Goal: Transaction & Acquisition: Purchase product/service

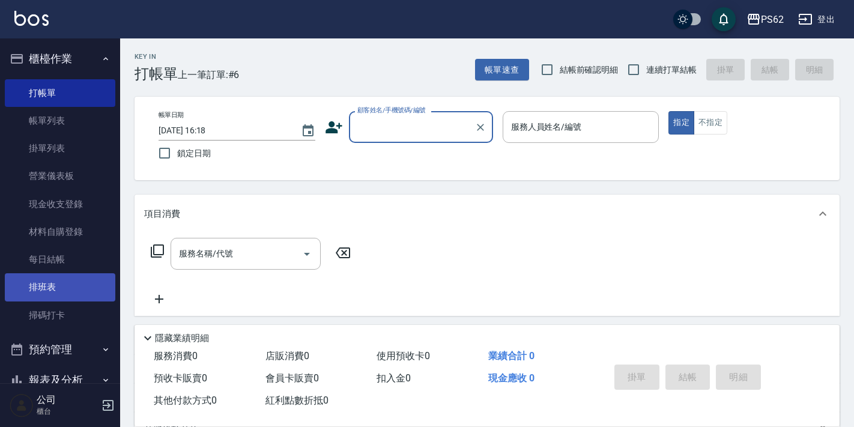
click at [29, 297] on link "排班表" at bounding box center [60, 287] width 111 height 28
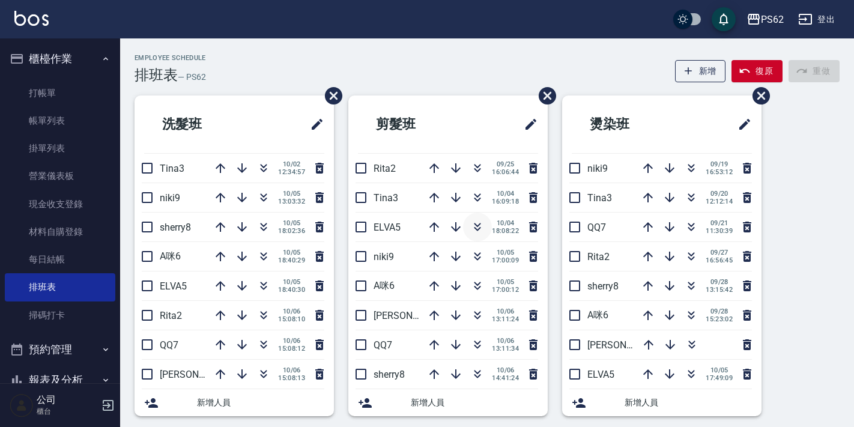
click at [475, 232] on icon "button" at bounding box center [477, 227] width 14 height 14
click at [49, 65] on button "櫃檯作業" at bounding box center [60, 58] width 111 height 31
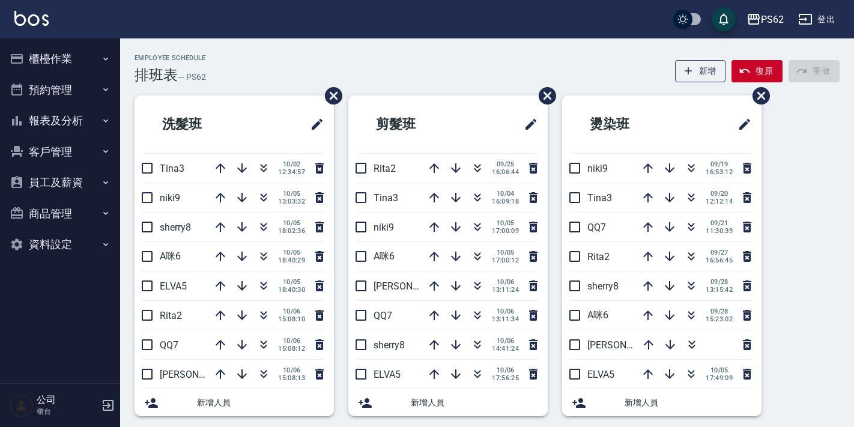
click at [47, 84] on button "預約管理" at bounding box center [60, 89] width 111 height 31
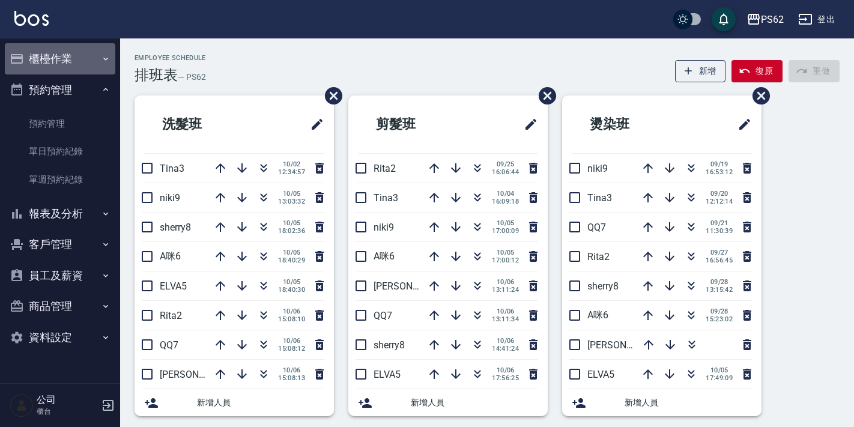
click at [51, 73] on button "櫃檯作業" at bounding box center [60, 58] width 111 height 31
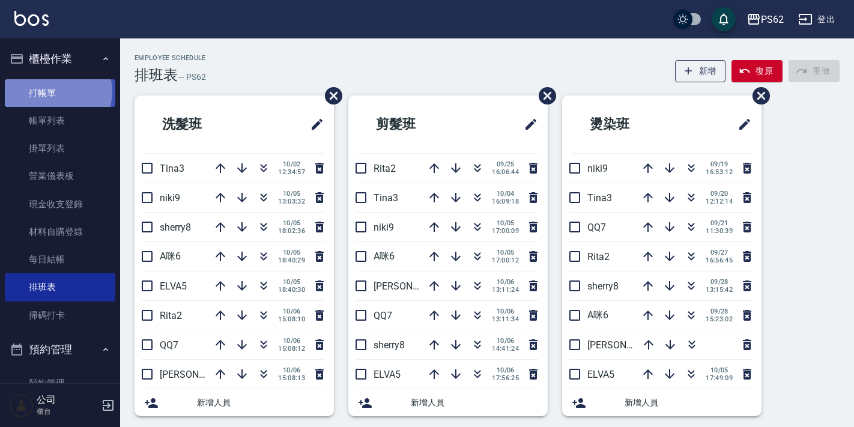
click at [54, 91] on link "打帳單" at bounding box center [60, 93] width 111 height 28
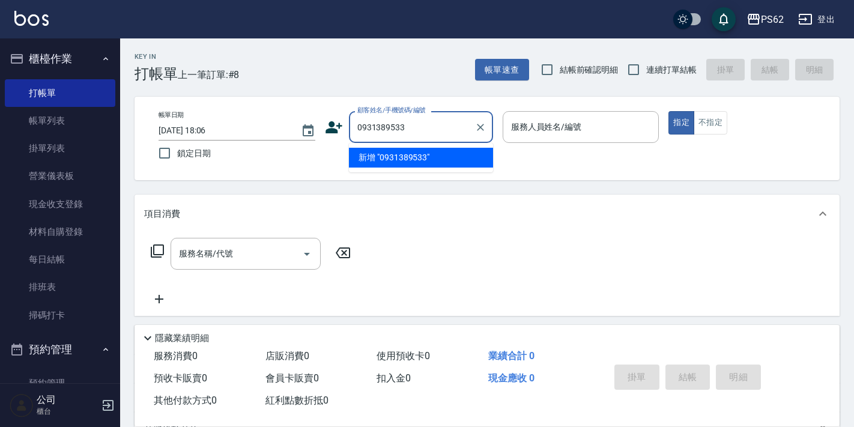
type input "0931389533"
click at [431, 94] on div "Key In 打帳單 上一筆訂單:#8 帳單速查 結帳前確認明細 連續打單結帳 掛單 結帳 明細 帳單日期 2025/10/06 18:06 鎖定日期 顧客姓…" at bounding box center [487, 311] width 734 height 547
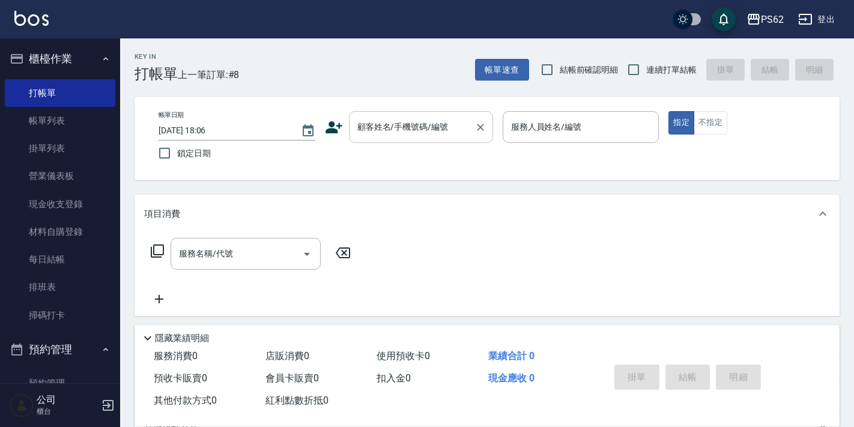
click at [420, 113] on div "顧客姓名/手機號碼/編號" at bounding box center [421, 127] width 144 height 32
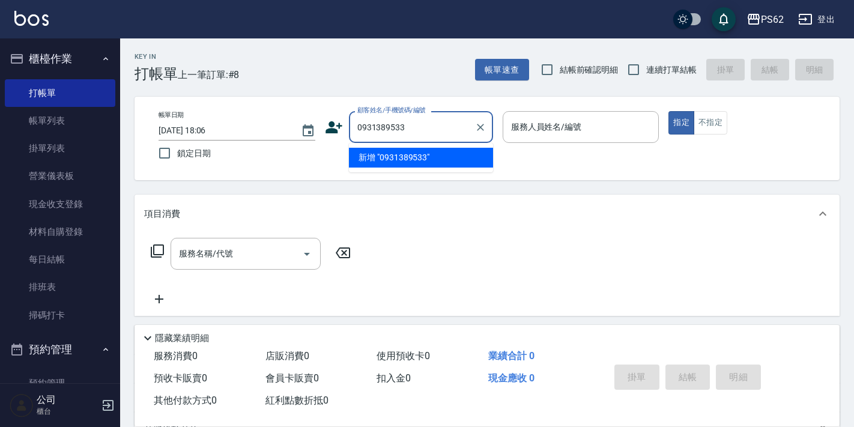
click at [417, 121] on input "0931389533" at bounding box center [411, 127] width 115 height 21
type input "0931389533"
click at [333, 132] on icon at bounding box center [334, 127] width 17 height 12
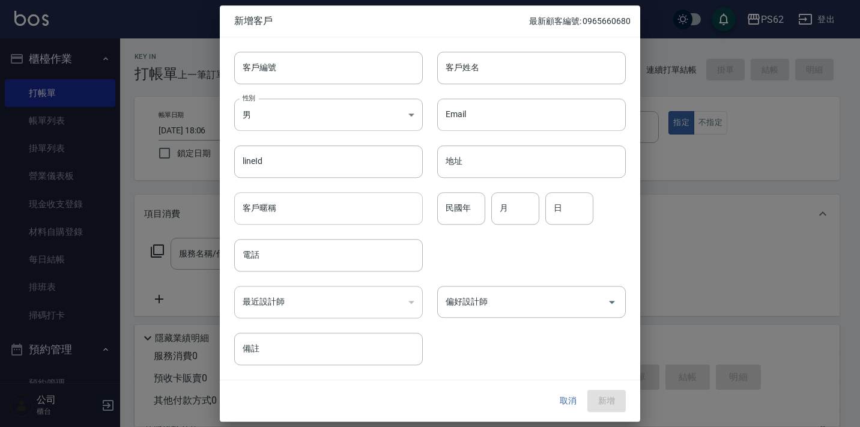
click at [272, 214] on input "客戶暱稱" at bounding box center [328, 208] width 189 height 32
paste input "0931389533"
click at [294, 217] on input "0931389533" at bounding box center [328, 208] width 189 height 32
click at [296, 215] on input "0931389533" at bounding box center [328, 208] width 189 height 32
click at [296, 214] on input "0931389533" at bounding box center [328, 208] width 189 height 32
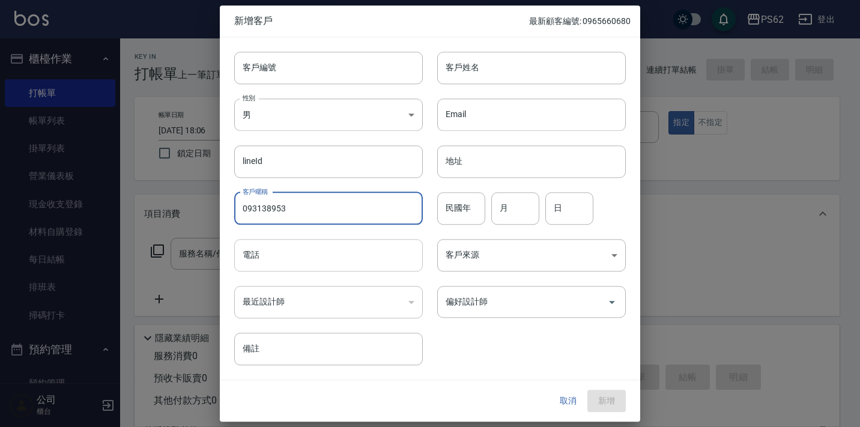
type input "093138953"
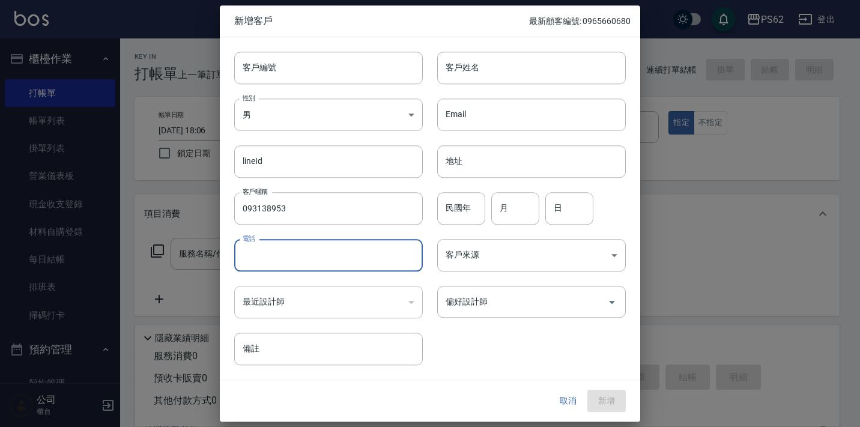
click at [279, 245] on input "電話" at bounding box center [328, 255] width 189 height 32
paste input "0931389533"
type input "0931389533"
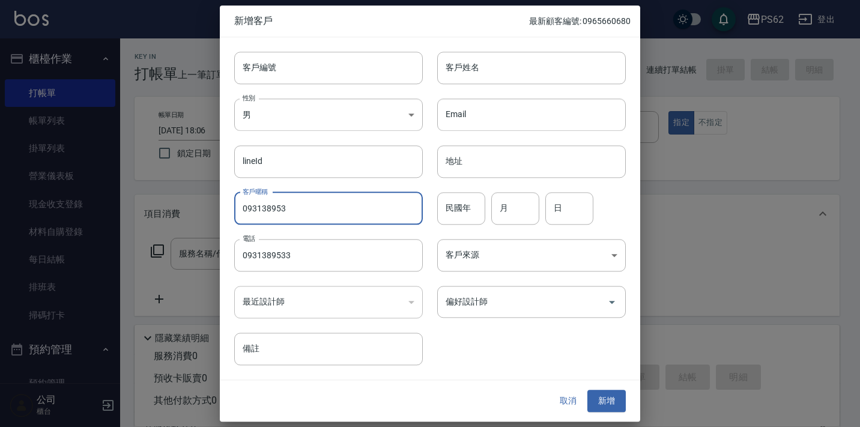
drag, startPoint x: 311, startPoint y: 210, endPoint x: 172, endPoint y: 217, distance: 139.6
click at [172, 217] on div "新增客戶 最新顧客編號: 0965660680 客戶編號 客戶編號 客戶姓名 客戶姓名 性別 男 MALE 性別 Email Email lineId lin…" at bounding box center [430, 213] width 860 height 427
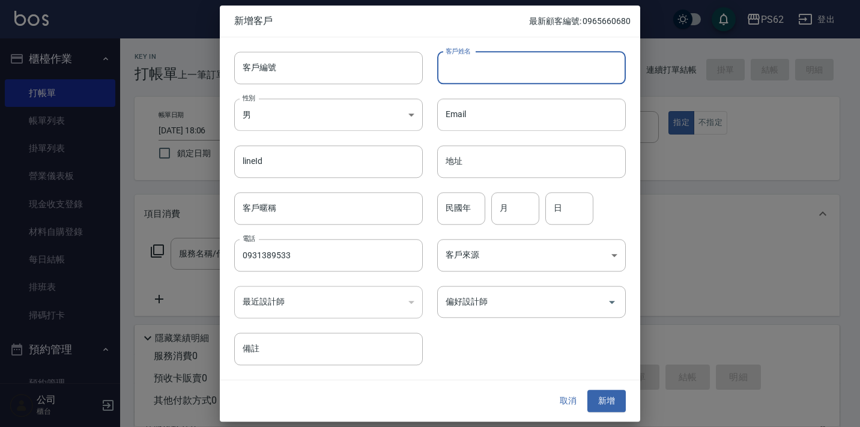
click at [575, 79] on input "客戶姓名" at bounding box center [531, 68] width 189 height 32
type input "許凱音"
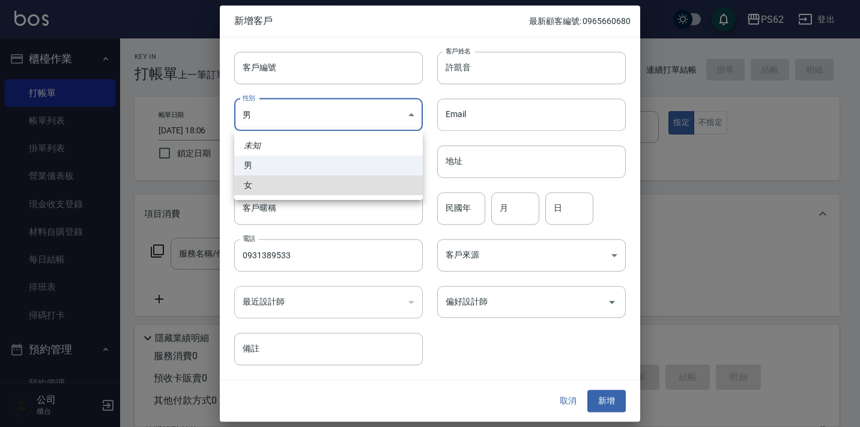
type input "FEMALE"
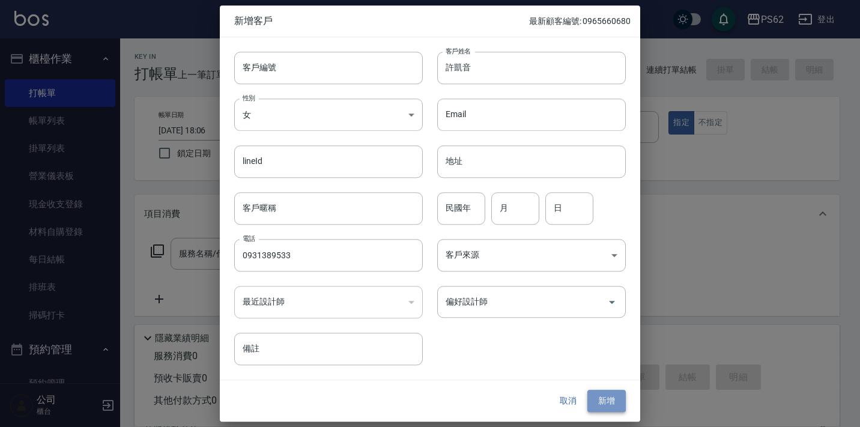
click at [615, 401] on button "新增" at bounding box center [607, 401] width 38 height 22
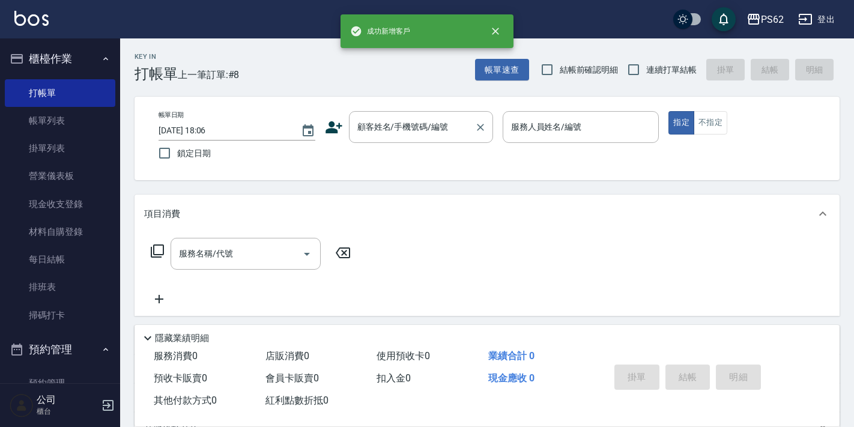
click at [401, 121] on div "顧客姓名/手機號碼/編號 顧客姓名/手機號碼/編號" at bounding box center [421, 127] width 144 height 32
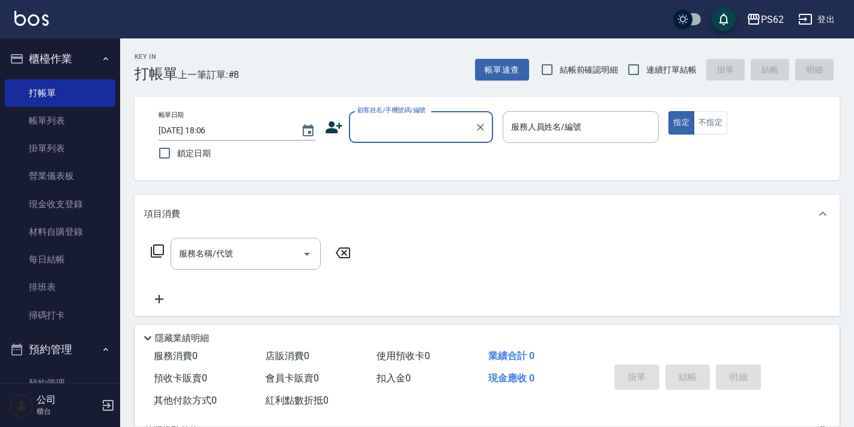
paste input "0931389533"
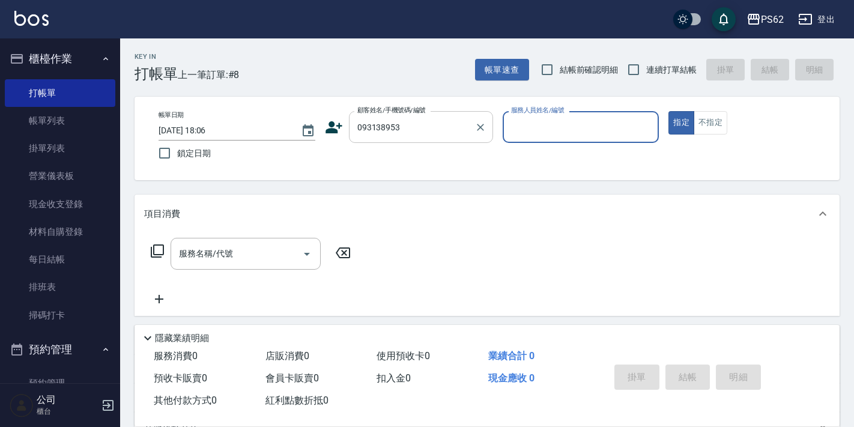
click at [427, 139] on div "093138953 顧客姓名/手機號碼/編號" at bounding box center [421, 127] width 144 height 32
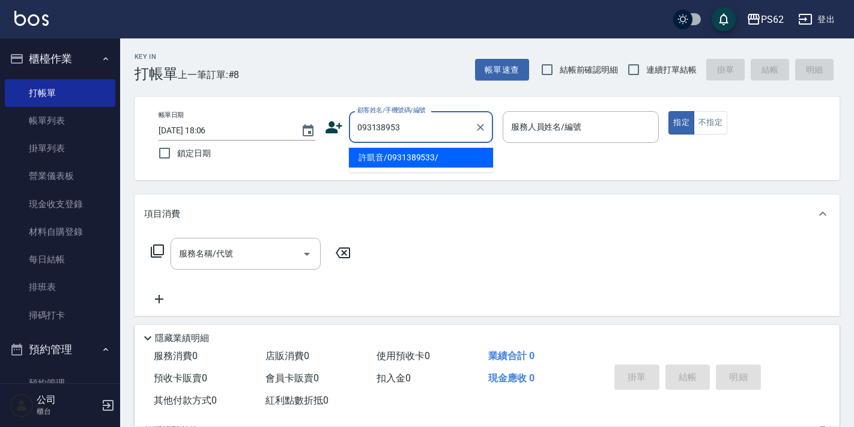
click at [384, 154] on li "許凱音/0931389533/" at bounding box center [421, 158] width 144 height 20
type input "許凱音/0931389533/"
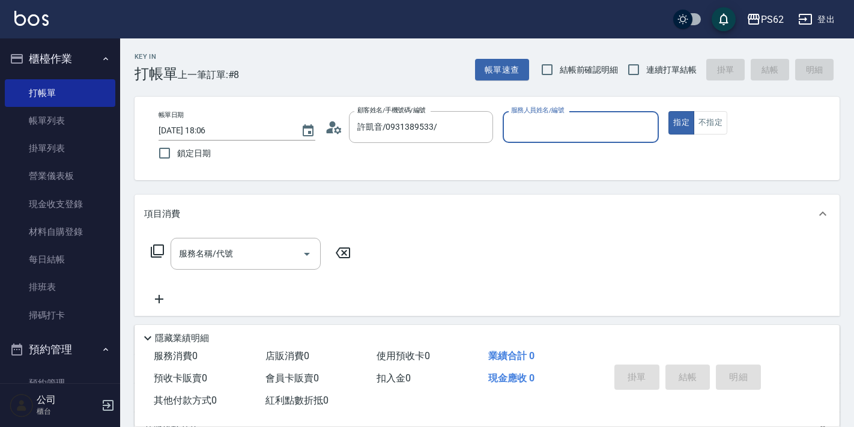
click at [534, 136] on input "服務人員姓名/編號" at bounding box center [581, 127] width 146 height 21
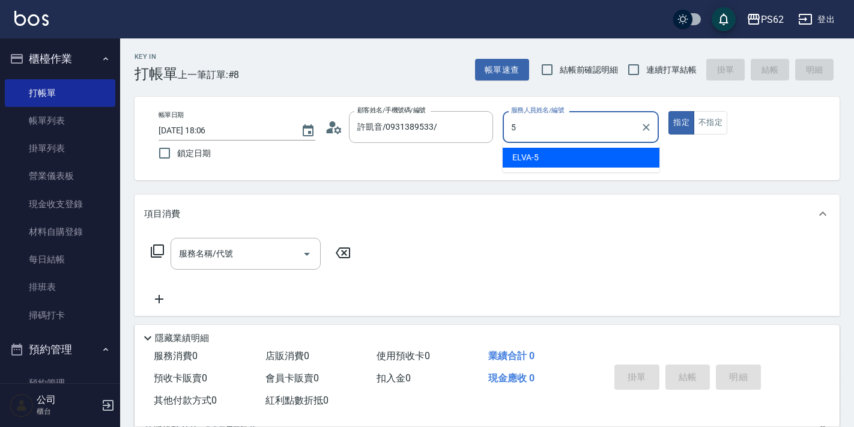
type input "ELVA-5"
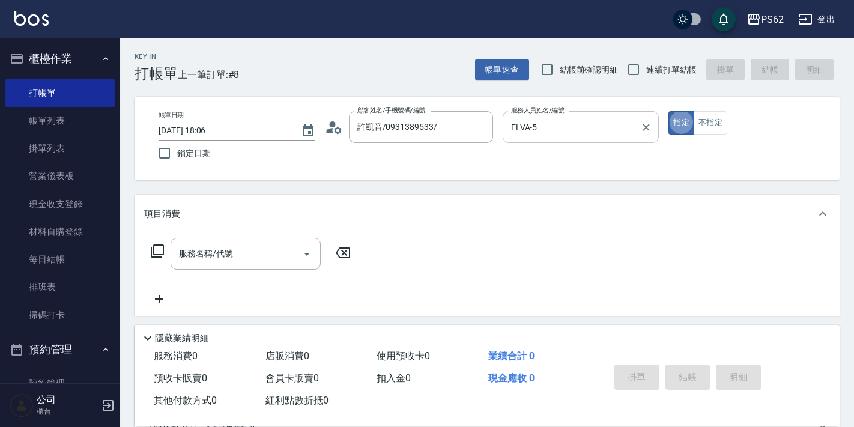
type button "true"
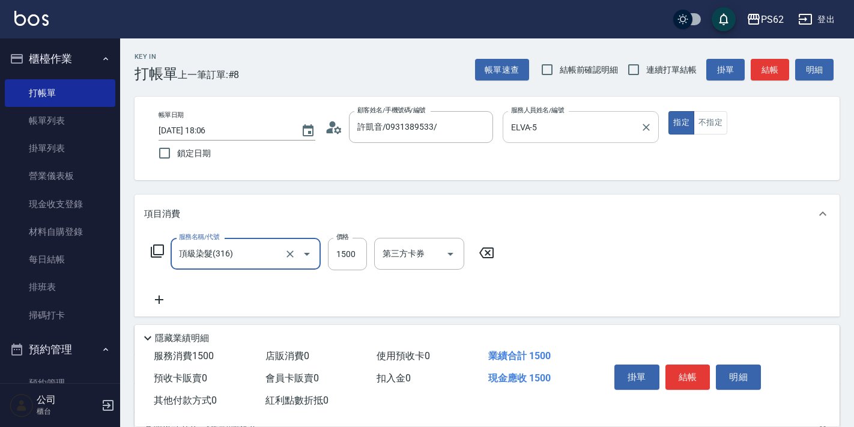
type input "頂級染髮(316)"
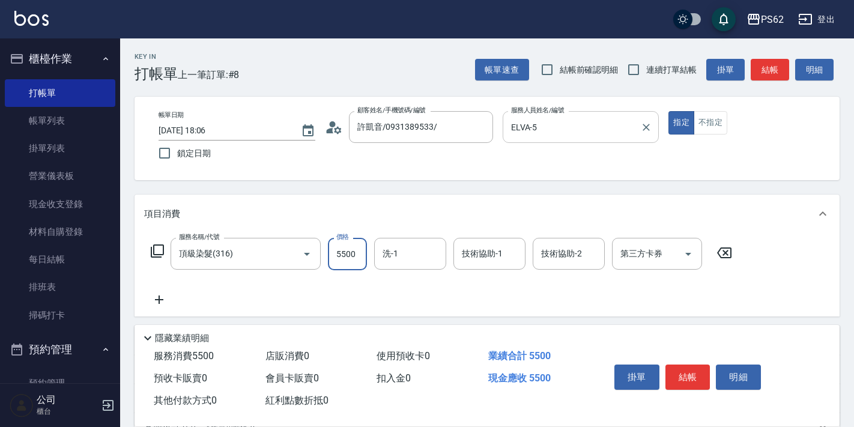
type input "5500"
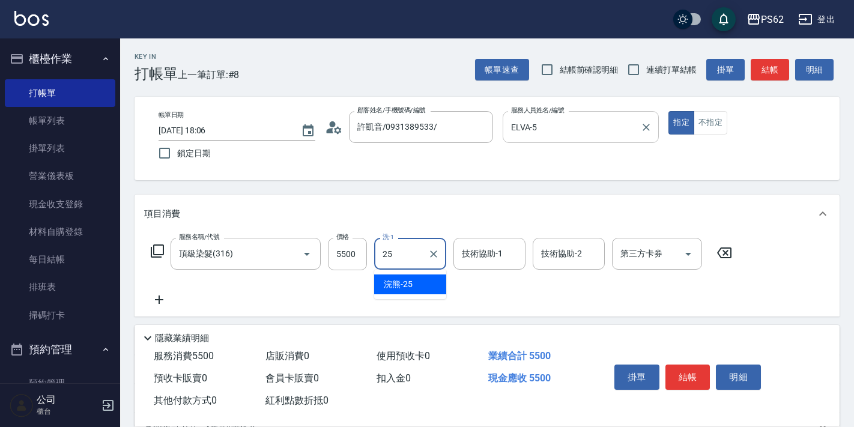
type input "浣熊-25"
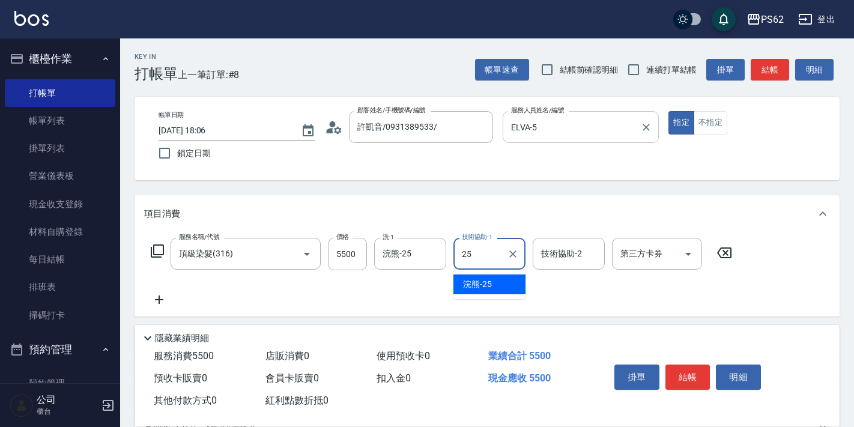
type input "浣熊-25"
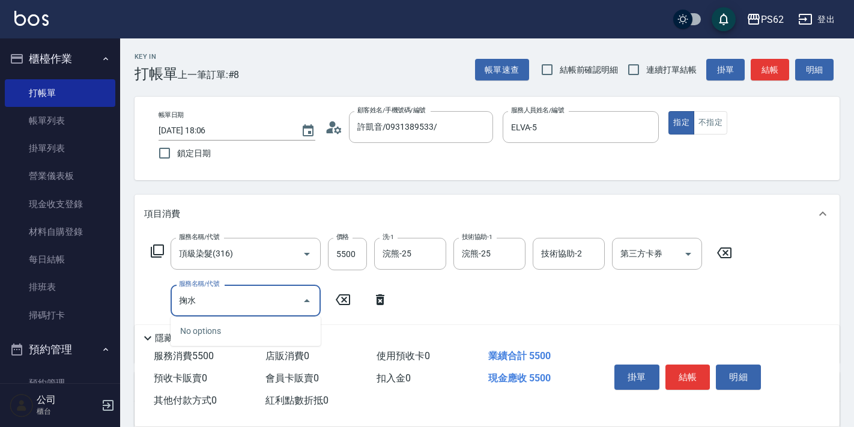
type input "局"
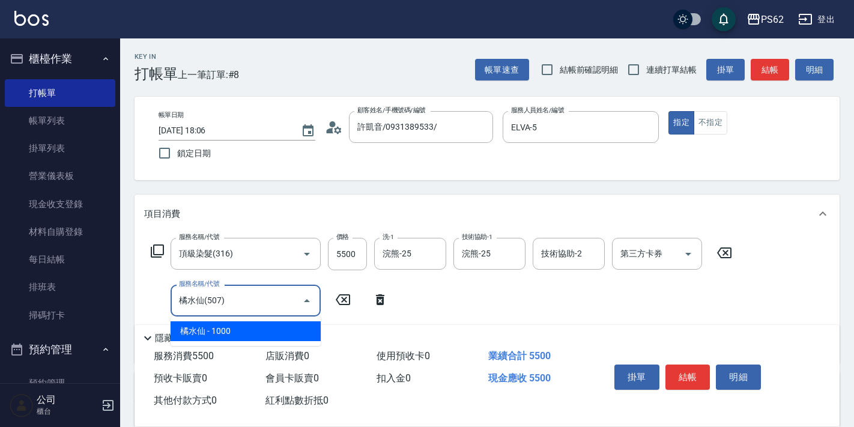
type input "橘水仙(507)"
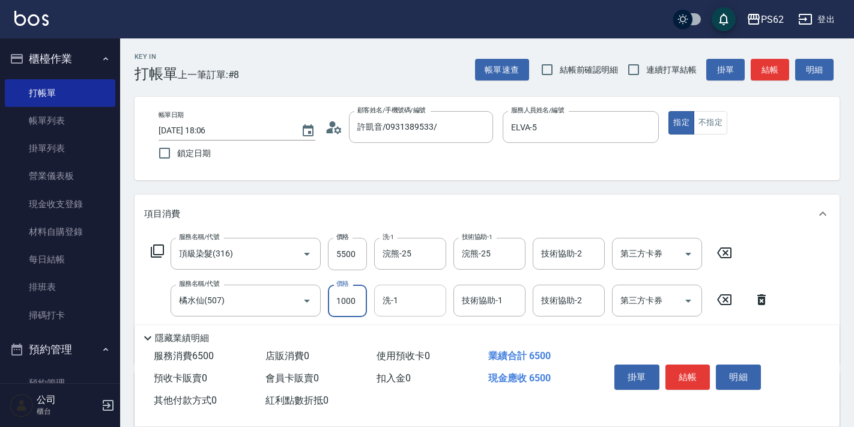
click at [417, 300] on input "洗-1" at bounding box center [410, 300] width 61 height 21
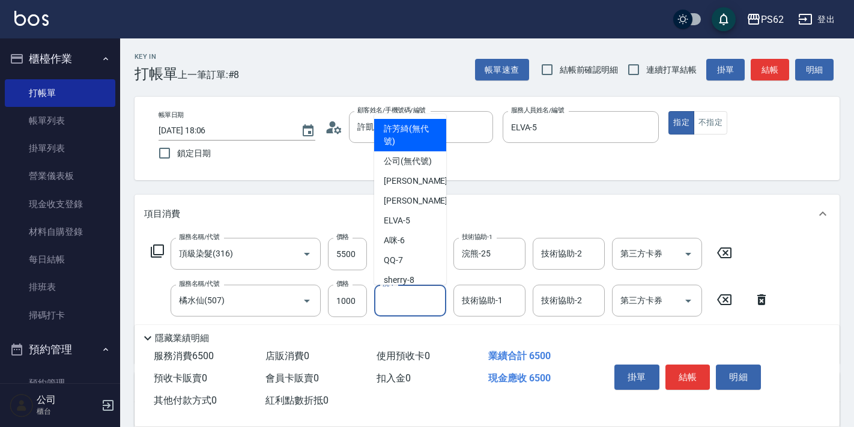
type input "許芳綺(無代號)"
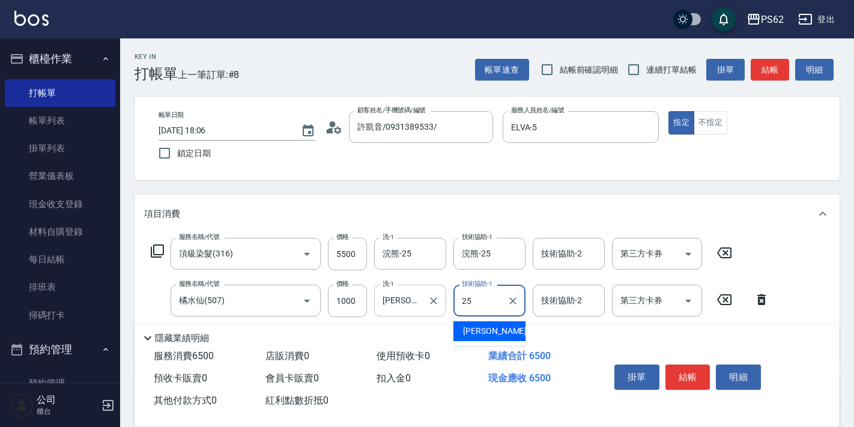
type input "浣熊-25"
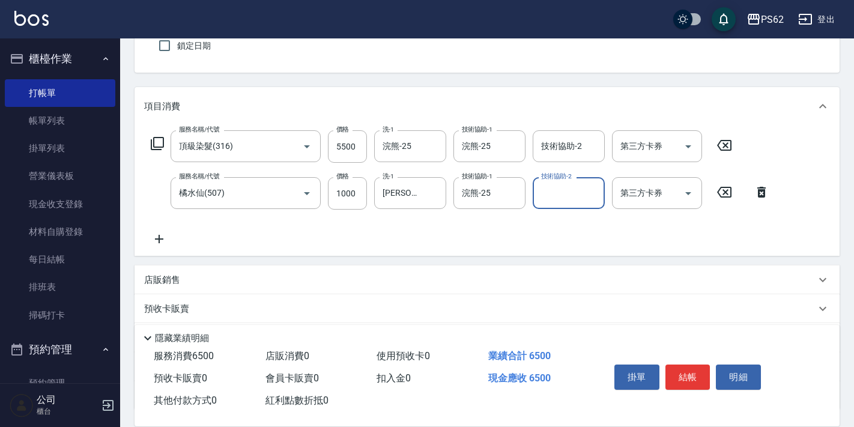
scroll to position [205, 0]
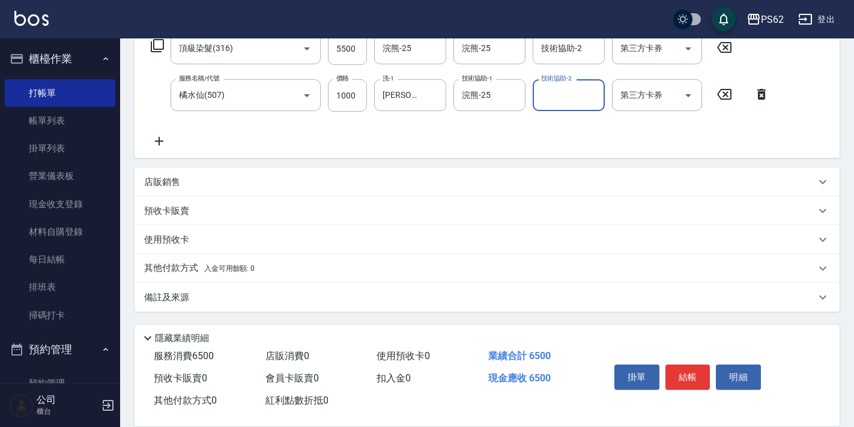
click at [207, 263] on p "其他付款方式 入金可用餘額: 0" at bounding box center [199, 268] width 111 height 13
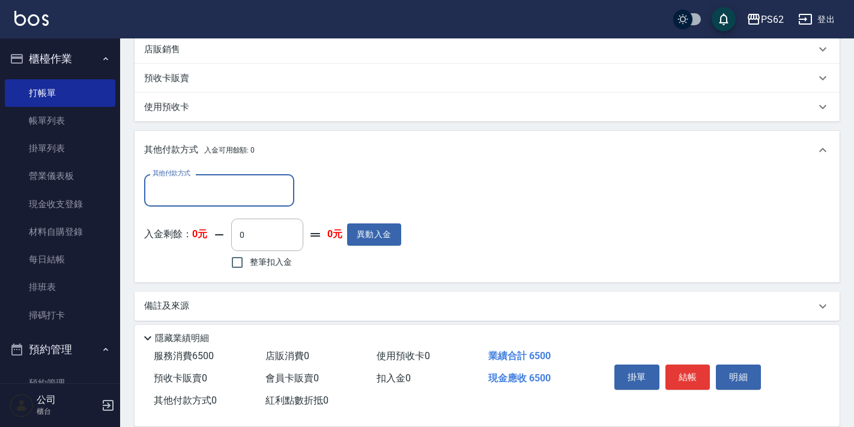
scroll to position [344, 0]
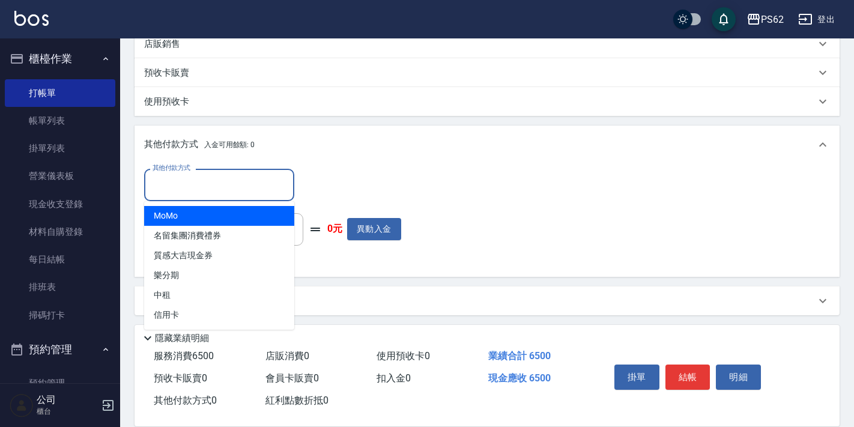
click at [195, 182] on input "其他付款方式" at bounding box center [219, 184] width 139 height 21
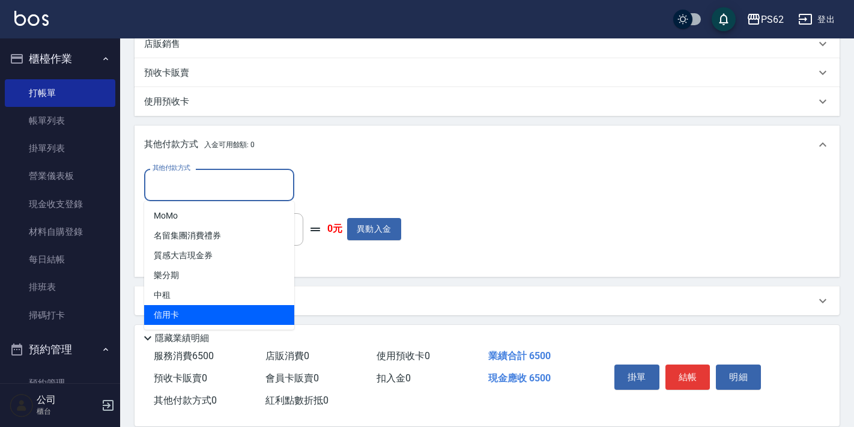
click at [175, 311] on span "信用卡" at bounding box center [219, 315] width 150 height 20
type input "信用卡"
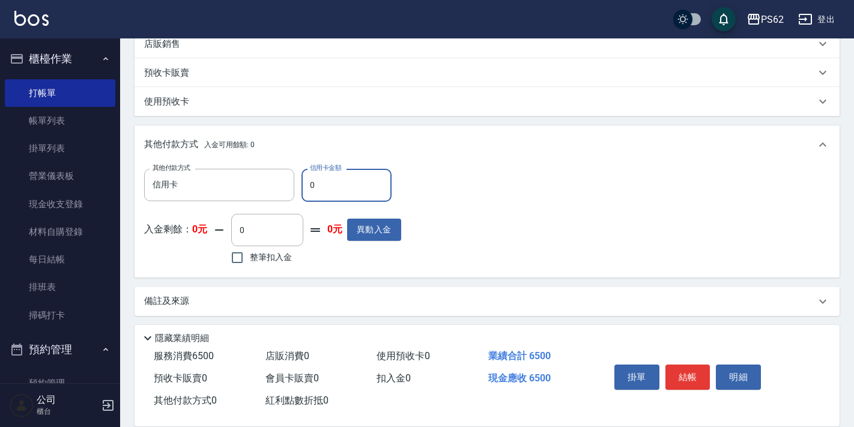
click at [312, 186] on input "0" at bounding box center [347, 185] width 90 height 32
type input "6500"
drag, startPoint x: 708, startPoint y: 378, endPoint x: 702, endPoint y: 370, distance: 10.3
click at [708, 378] on button "結帳" at bounding box center [688, 377] width 45 height 25
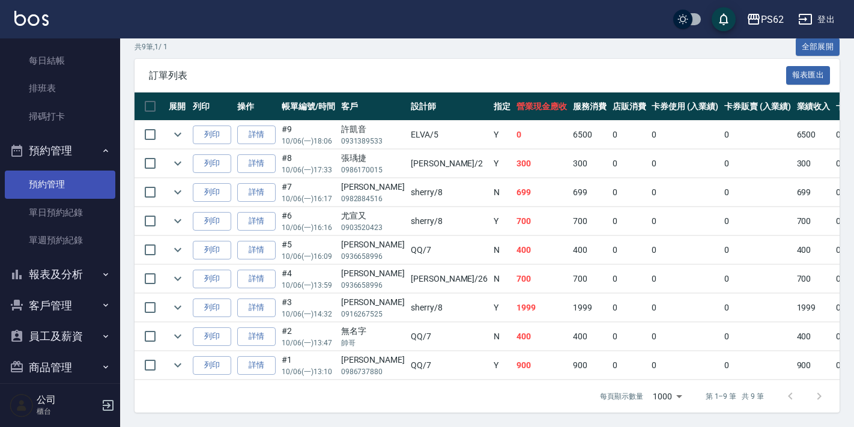
scroll to position [244, 0]
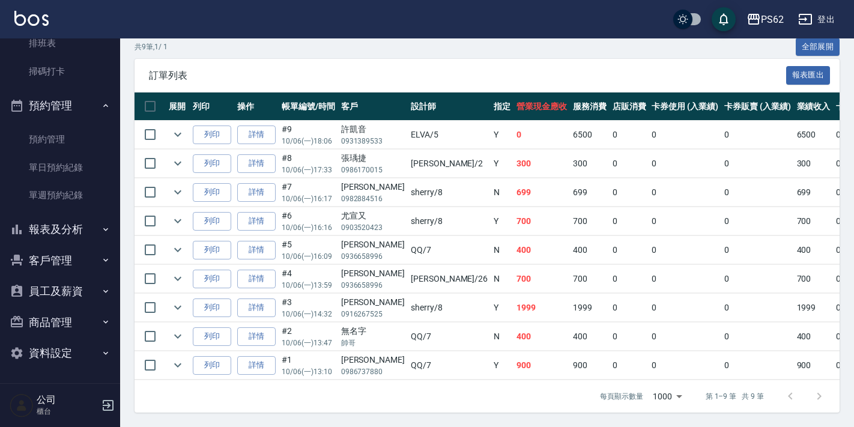
click at [41, 223] on button "報表及分析" at bounding box center [60, 229] width 111 height 31
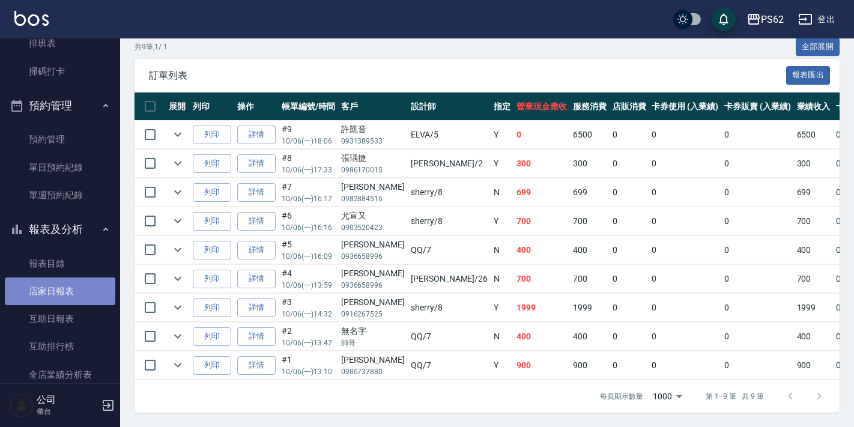
click at [62, 284] on link "店家日報表" at bounding box center [60, 292] width 111 height 28
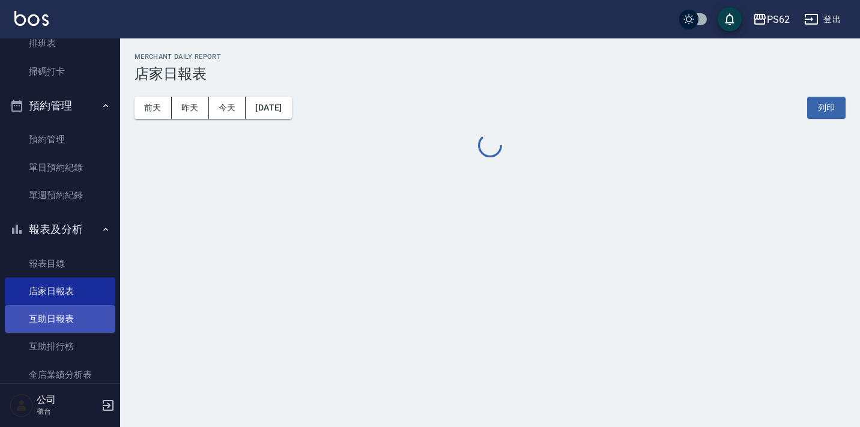
click at [60, 317] on link "互助日報表" at bounding box center [60, 319] width 111 height 28
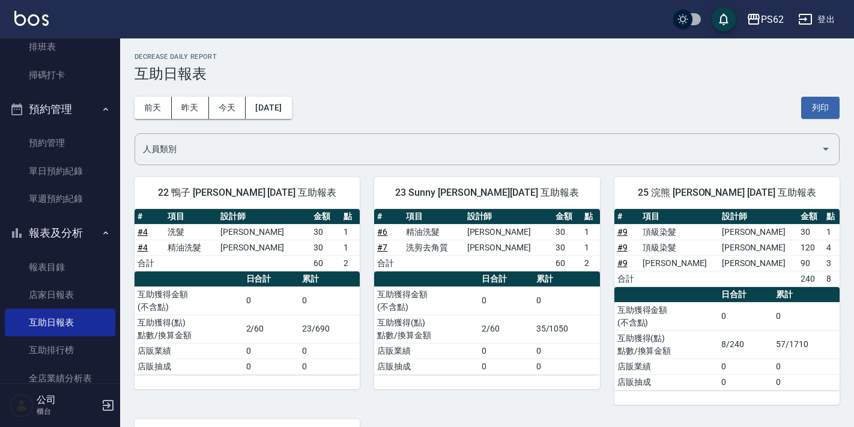
scroll to position [421, 0]
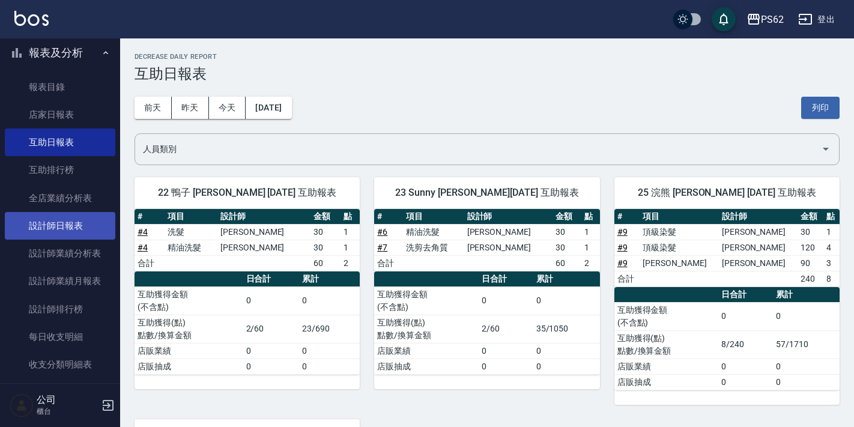
click at [57, 224] on link "設計師日報表" at bounding box center [60, 226] width 111 height 28
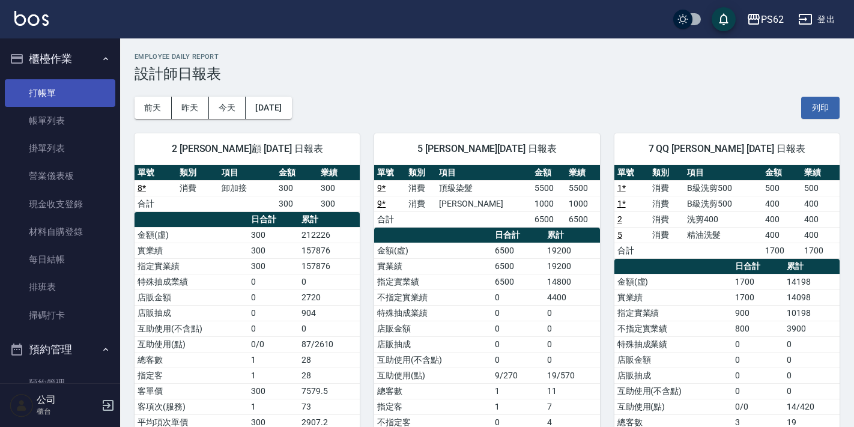
click at [88, 99] on link "打帳單" at bounding box center [60, 93] width 111 height 28
